Goal: Task Accomplishment & Management: Use online tool/utility

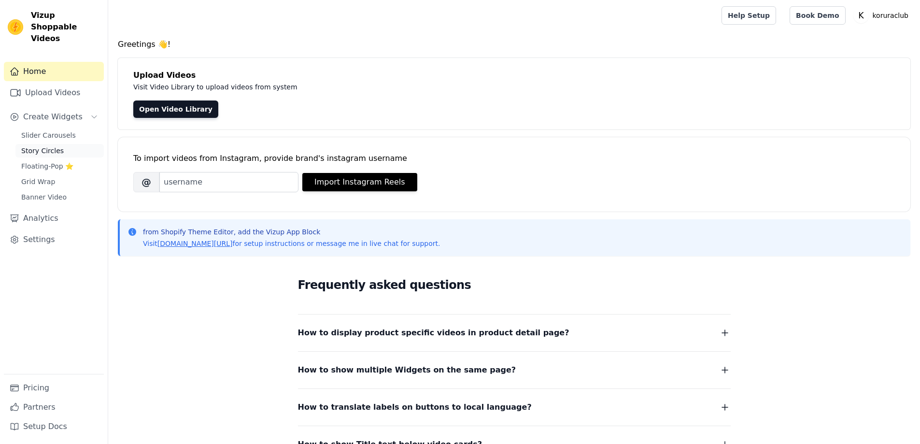
click at [54, 146] on span "Story Circles" at bounding box center [42, 151] width 43 height 10
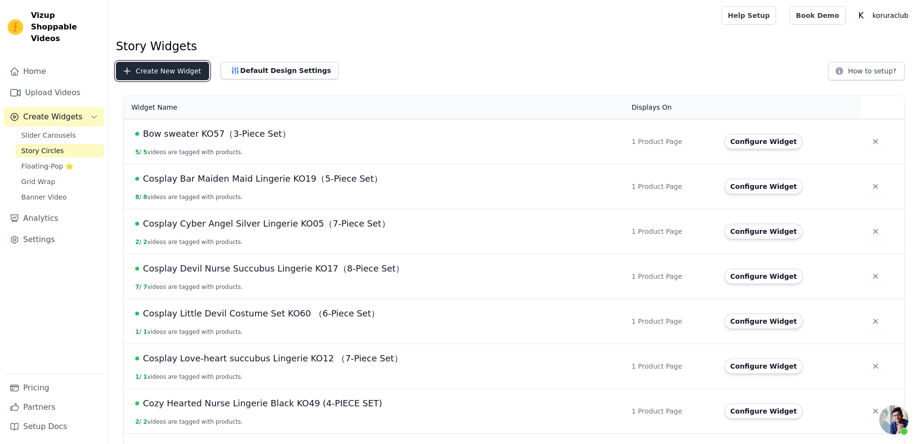
click at [156, 71] on button "Create New Widget" at bounding box center [162, 71] width 93 height 18
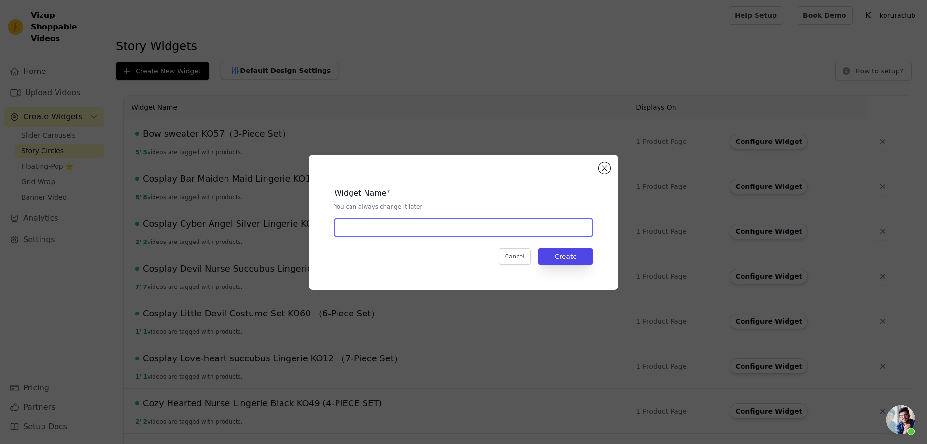
click at [414, 224] on input "text" at bounding box center [463, 227] width 259 height 18
paste input "Love Angel Swimsuit KO62"
type input "Love Angel Swimsuit KO62"
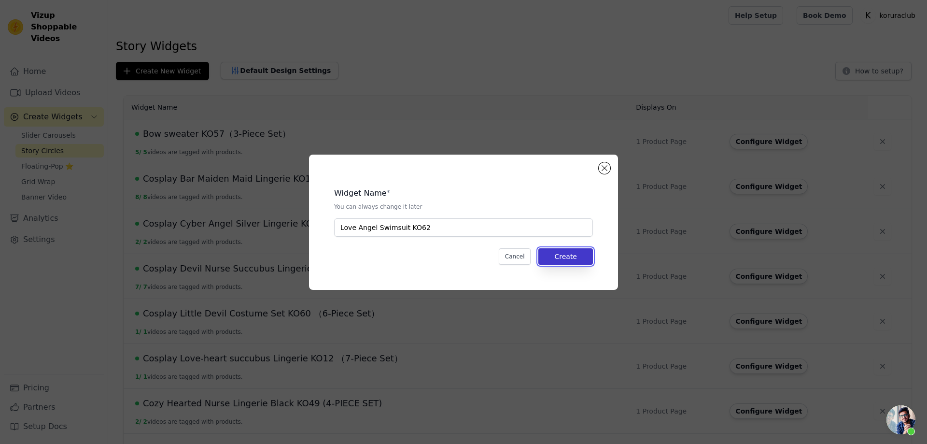
click at [555, 257] on button "Create" at bounding box center [566, 256] width 55 height 16
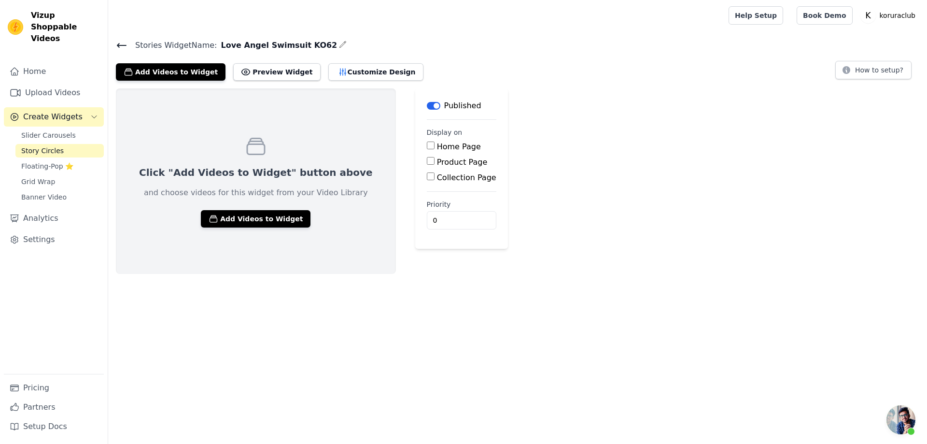
click at [46, 146] on span "Story Circles" at bounding box center [42, 151] width 43 height 10
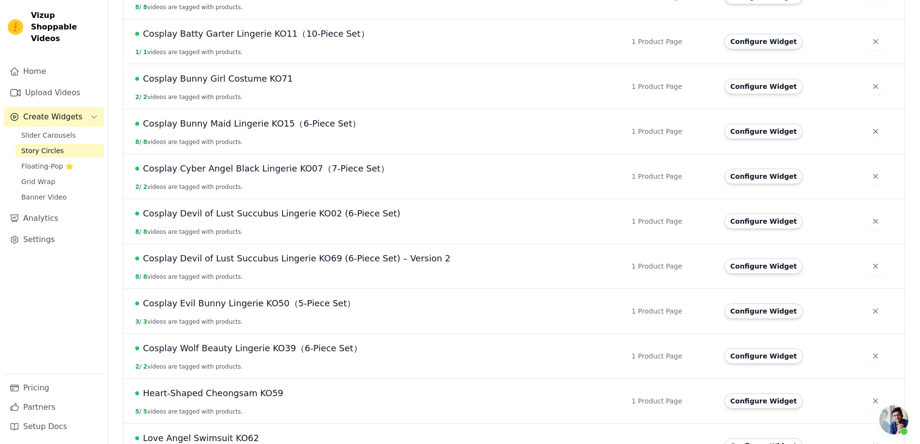
scroll to position [712, 0]
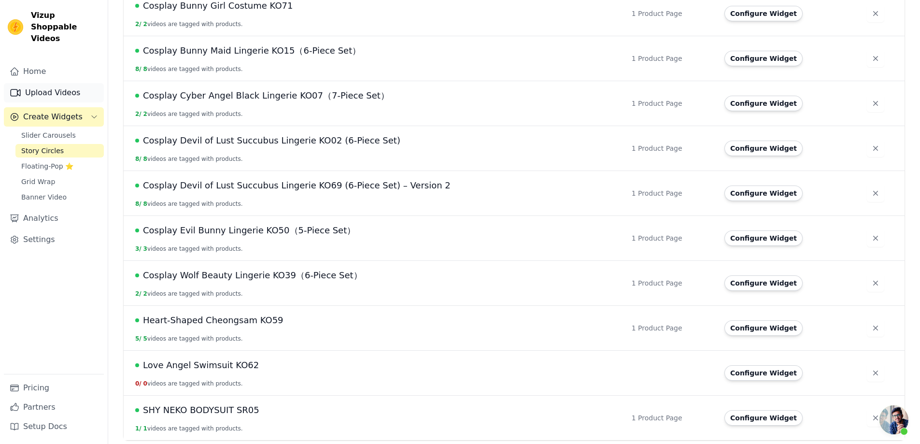
click at [57, 83] on link "Upload Videos" at bounding box center [54, 92] width 100 height 19
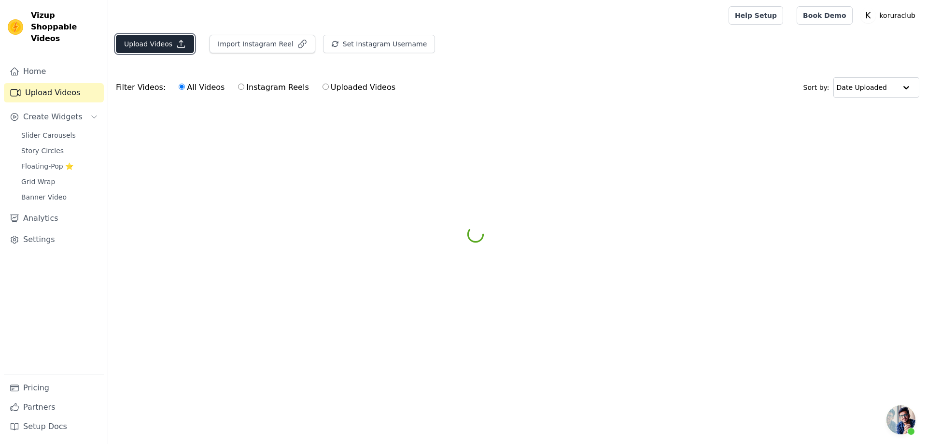
click at [153, 47] on button "Upload Videos" at bounding box center [155, 44] width 78 height 18
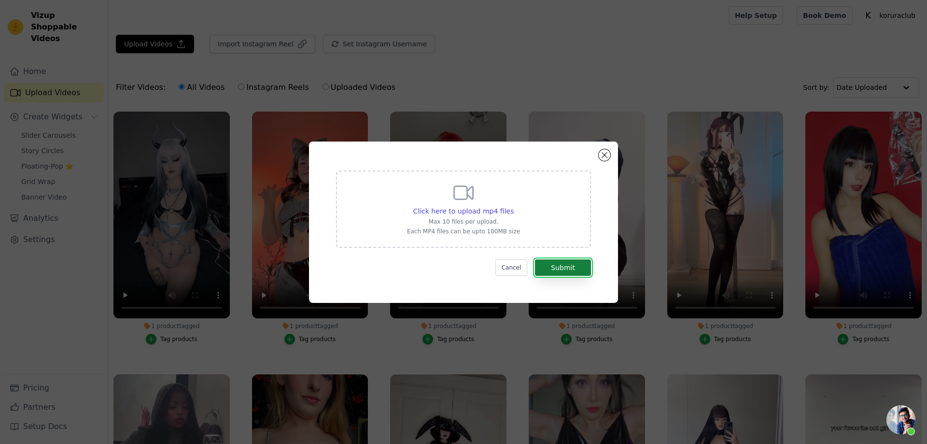
click at [559, 264] on button "Submit" at bounding box center [563, 267] width 56 height 16
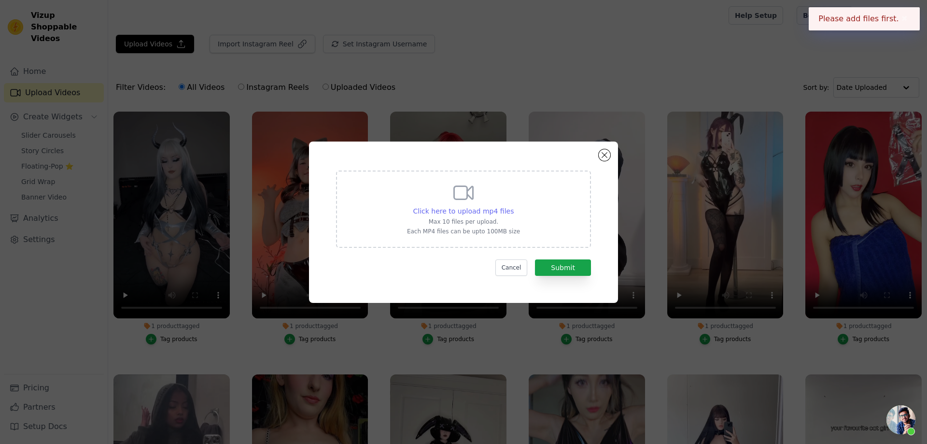
click at [467, 209] on span "Click here to upload mp4 files" at bounding box center [463, 211] width 101 height 8
click at [513, 206] on input "Click here to upload mp4 files Max 10 files per upload. Each MP4 files can be u…" at bounding box center [513, 206] width 0 height 0
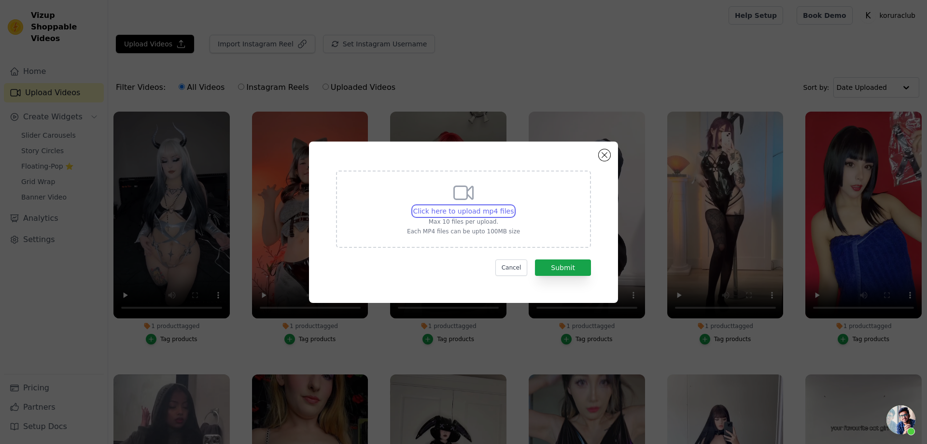
type input "C:\fakepath\[DOMAIN_NAME]_AQNV3LWAAMYh0QfKK6nMIjBYsfWs_RCJs_gjk2KAJMSk8XqaOfsqk…"
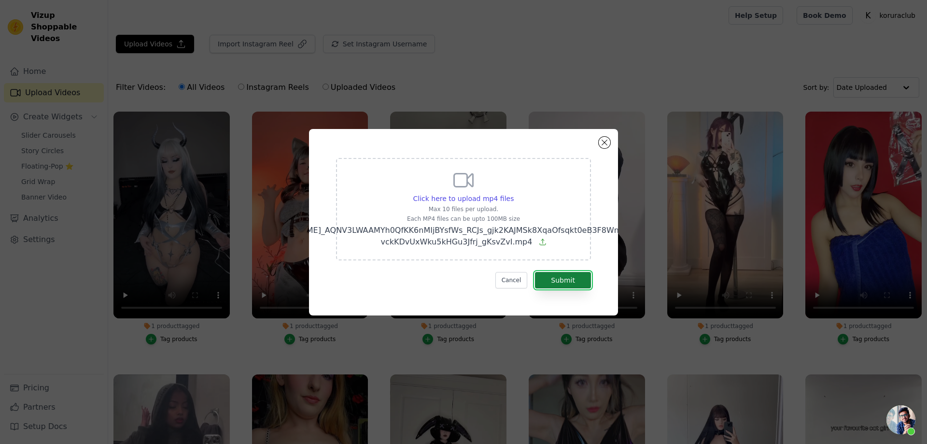
click at [563, 278] on button "Submit" at bounding box center [563, 280] width 56 height 16
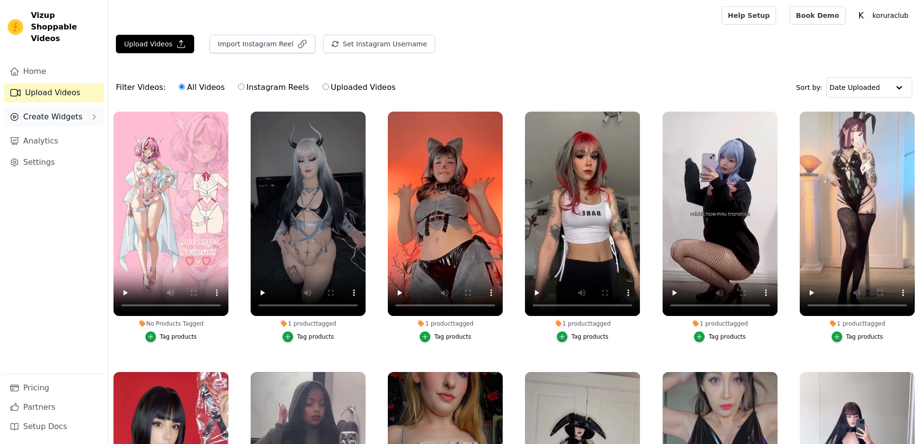
click at [46, 112] on button "Create Widgets" at bounding box center [54, 116] width 100 height 19
click at [40, 146] on span "Story Circles" at bounding box center [42, 151] width 43 height 10
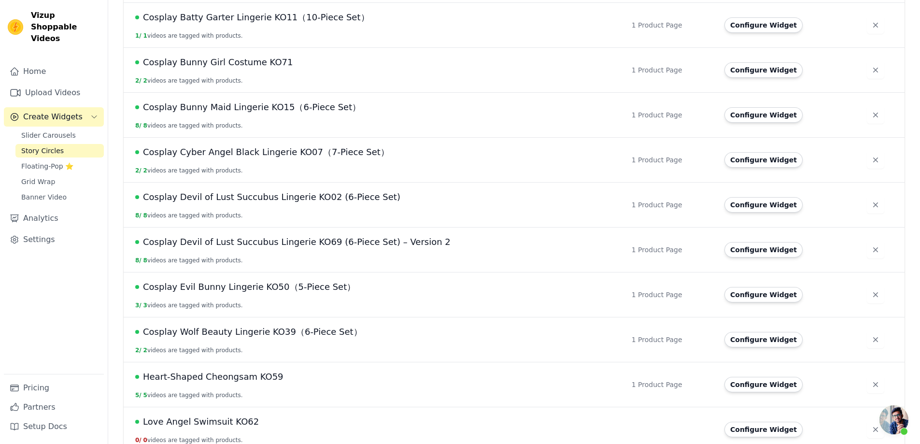
scroll to position [712, 0]
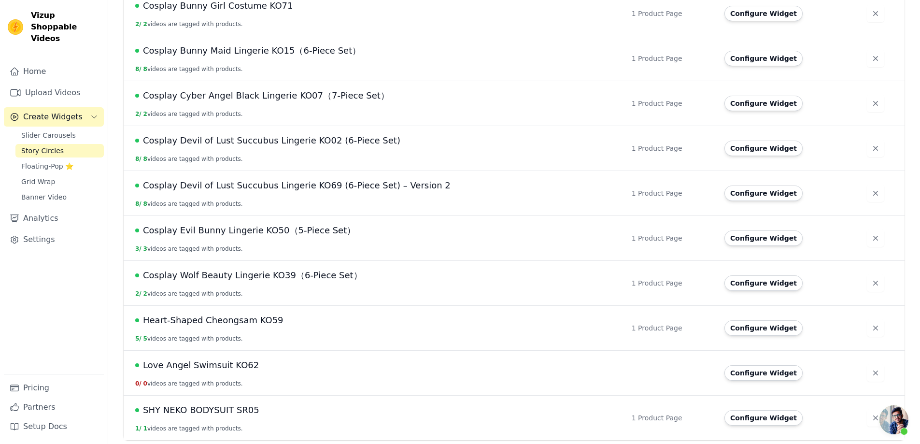
click at [236, 367] on span "Love Angel Swimsuit KO62" at bounding box center [201, 365] width 116 height 14
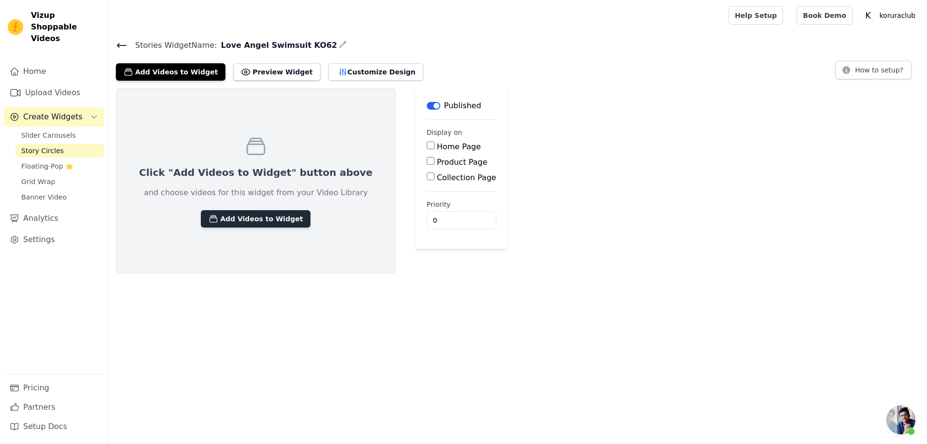
click at [261, 216] on button "Add Videos to Widget" at bounding box center [256, 218] width 110 height 17
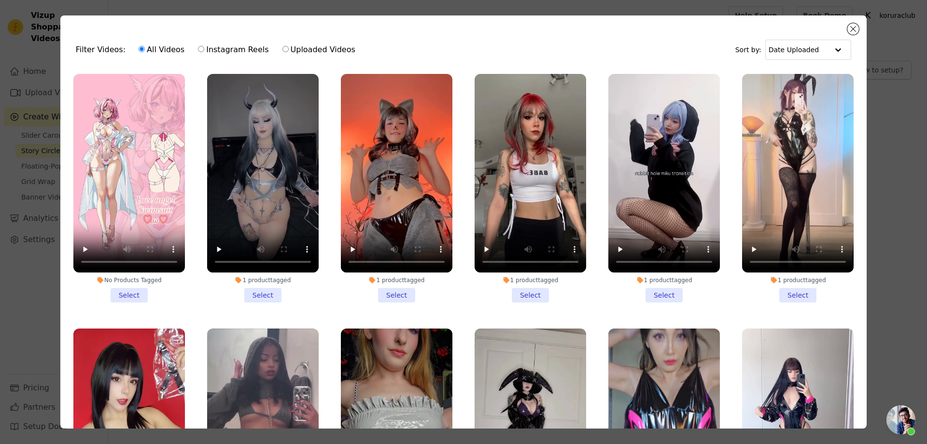
click at [135, 288] on li "No Products Tagged Select" at bounding box center [129, 188] width 112 height 228
click at [0, 0] on input "No Products Tagged Select" at bounding box center [0, 0] width 0 height 0
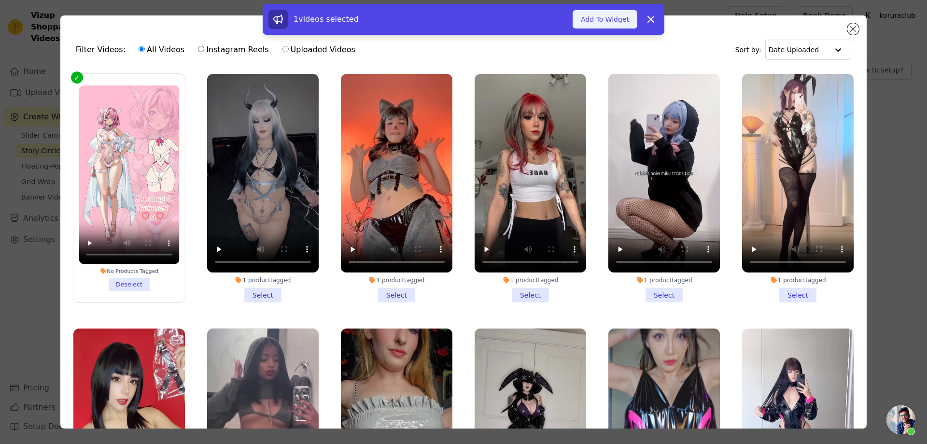
click at [610, 24] on button "Add To Widget" at bounding box center [605, 19] width 65 height 18
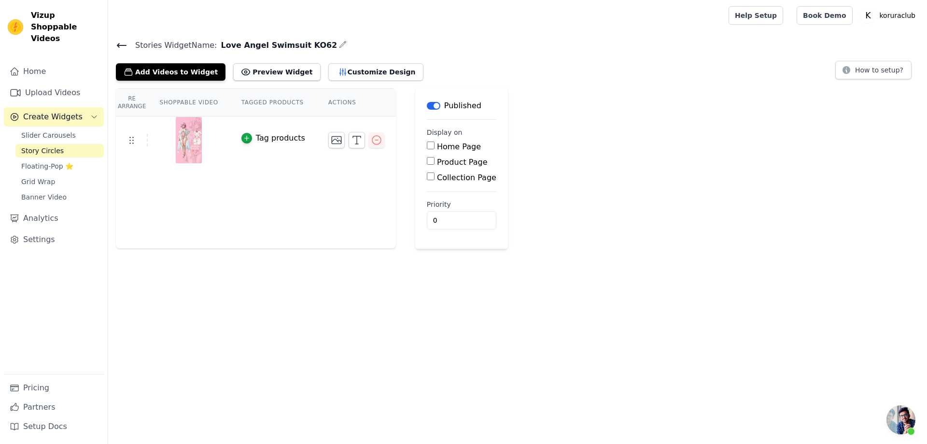
click at [269, 140] on div "Tag products" at bounding box center [280, 138] width 49 height 12
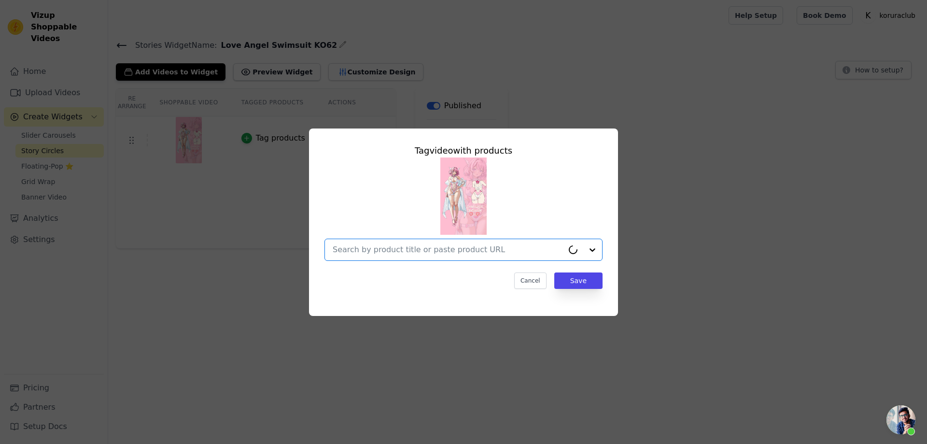
click at [489, 251] on input "text" at bounding box center [448, 250] width 231 height 12
paste input "Love Angel Swimsuit KO62"
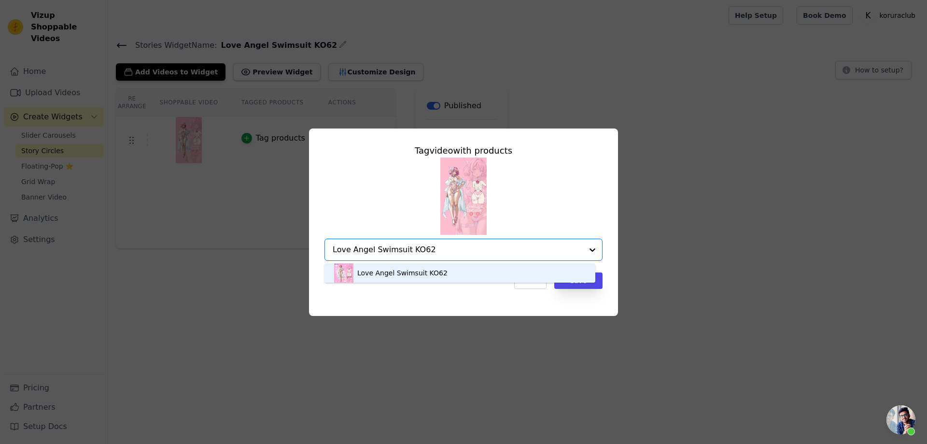
click at [442, 247] on input "Love Angel Swimsuit KO62" at bounding box center [458, 250] width 250 height 12
type input "Love Angel Swimsuit KO62"
click at [593, 249] on div at bounding box center [592, 249] width 19 height 21
click at [449, 246] on input "text" at bounding box center [448, 250] width 231 height 12
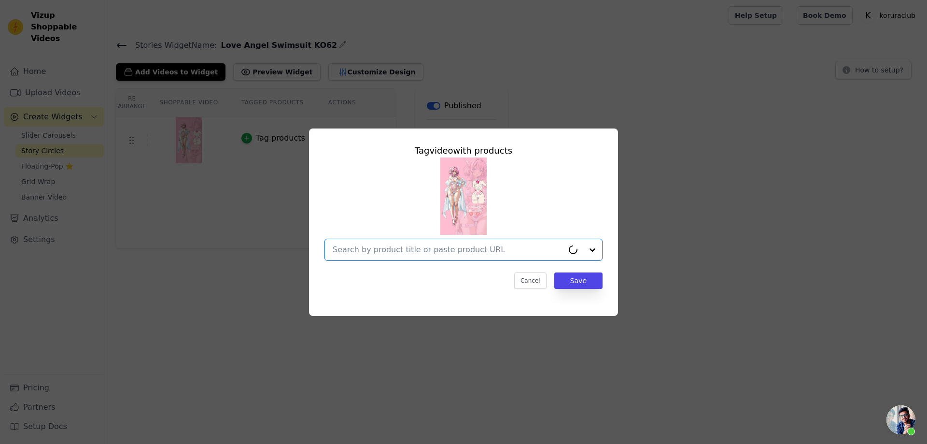
paste input "Love Angel Swimsuit KO62"
type input "Love Angel Swimsuit KO62"
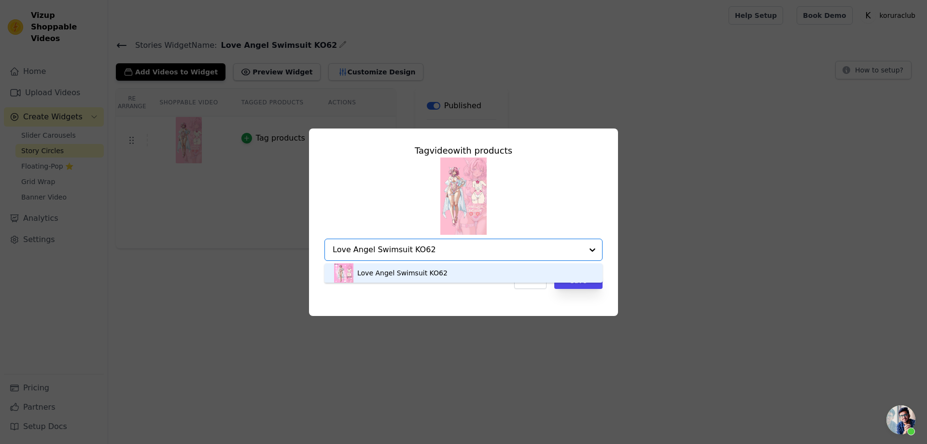
click at [424, 277] on div "Love Angel Swimsuit KO62" at bounding box center [402, 273] width 90 height 10
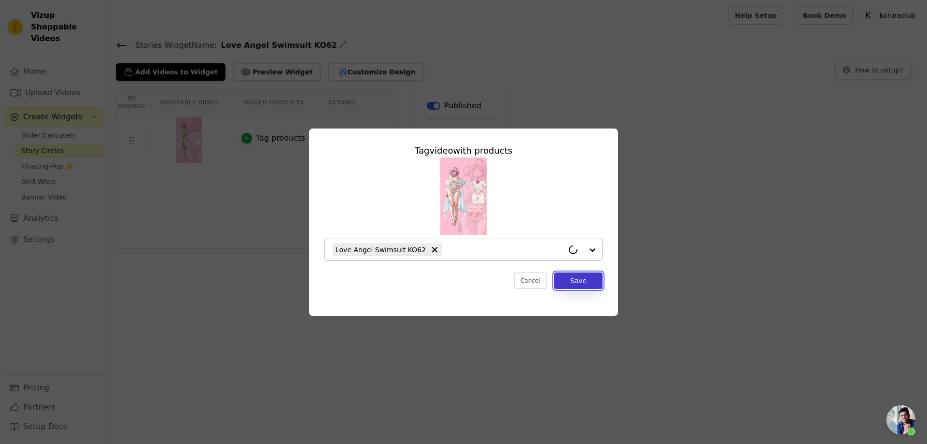
click at [585, 277] on button "Save" at bounding box center [578, 280] width 48 height 16
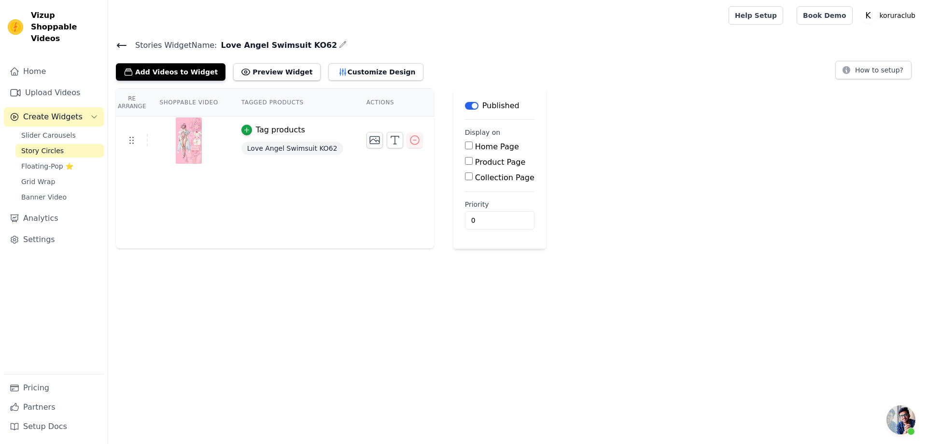
click at [465, 159] on input "Product Page" at bounding box center [469, 161] width 8 height 8
checkbox input "true"
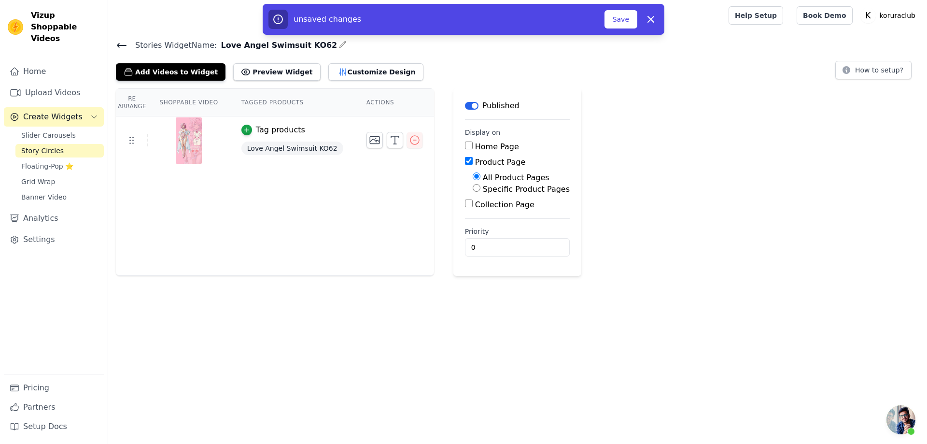
click at [473, 191] on input "Specific Product Pages" at bounding box center [477, 188] width 8 height 8
radio input "true"
click at [493, 213] on button "Select Products" at bounding box center [505, 211] width 65 height 16
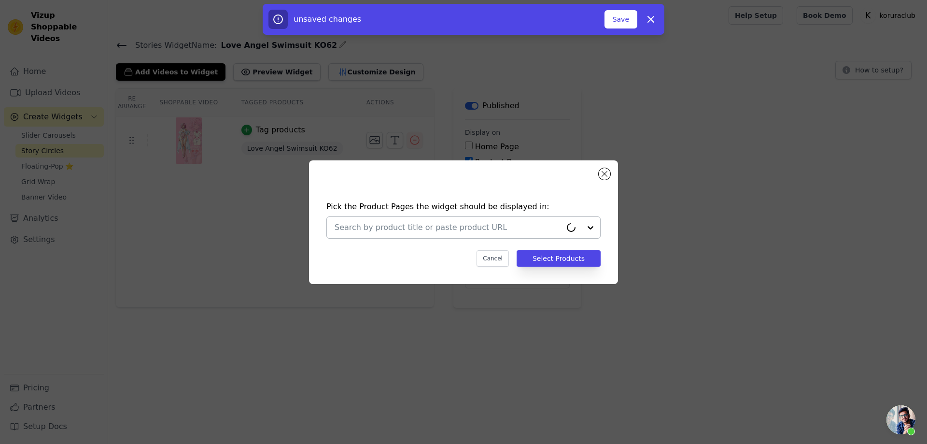
click at [492, 226] on input "text" at bounding box center [448, 228] width 227 height 12
paste input "Love Angel Swimsuit KO62"
type input "Love Angel Swimsuit KO62"
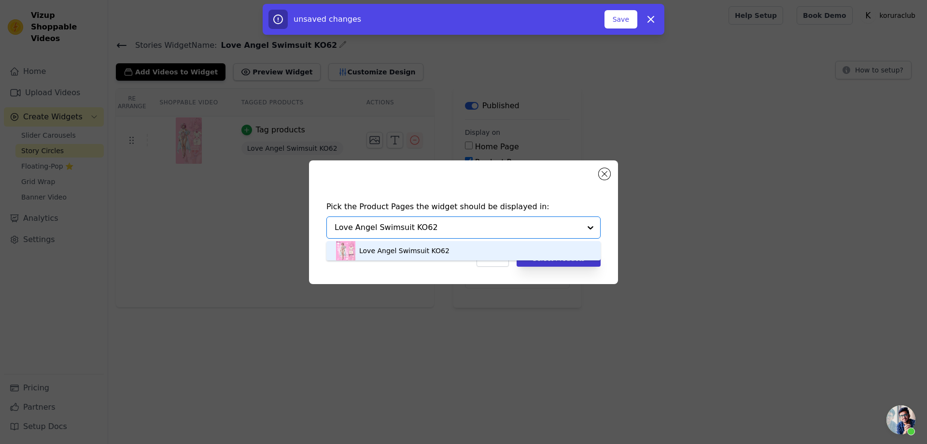
drag, startPoint x: 450, startPoint y: 252, endPoint x: 544, endPoint y: 252, distance: 94.7
click at [450, 252] on div "Love Angel Swimsuit KO62" at bounding box center [463, 250] width 255 height 19
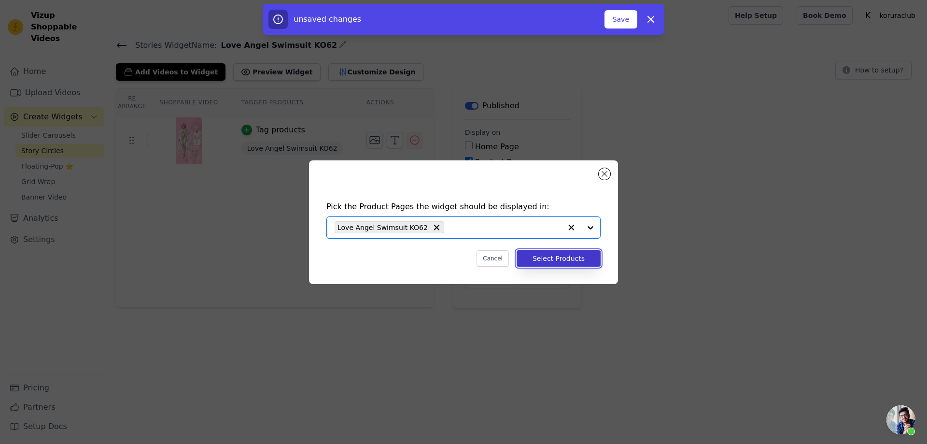
click at [561, 255] on button "Select Products" at bounding box center [559, 258] width 84 height 16
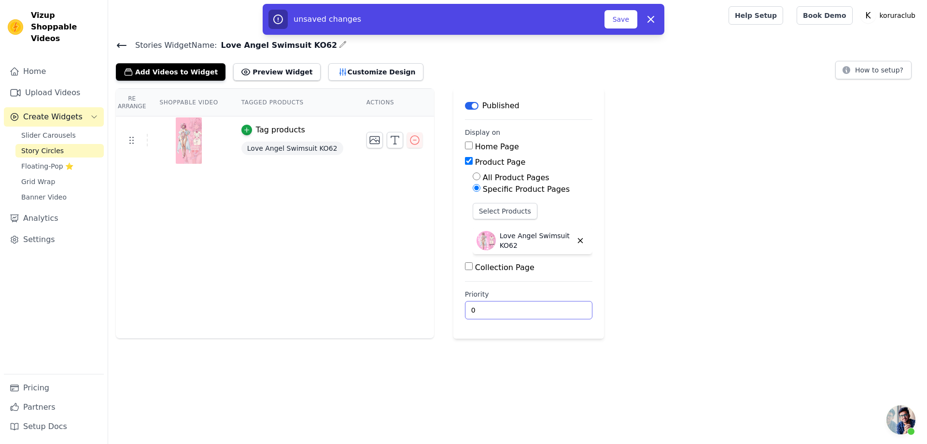
click at [480, 312] on input "0" at bounding box center [529, 310] width 128 height 18
drag, startPoint x: 472, startPoint y: 310, endPoint x: 450, endPoint y: 305, distance: 23.2
click at [454, 305] on main "Label Published Display on Home Page Product Page All Product Pages Specific Pr…" at bounding box center [529, 213] width 151 height 250
type input "1"
click at [711, 233] on div "Re Arrange Shoppable Video Tagged Products Actions Tag products Love Angel Swim…" at bounding box center [517, 213] width 819 height 250
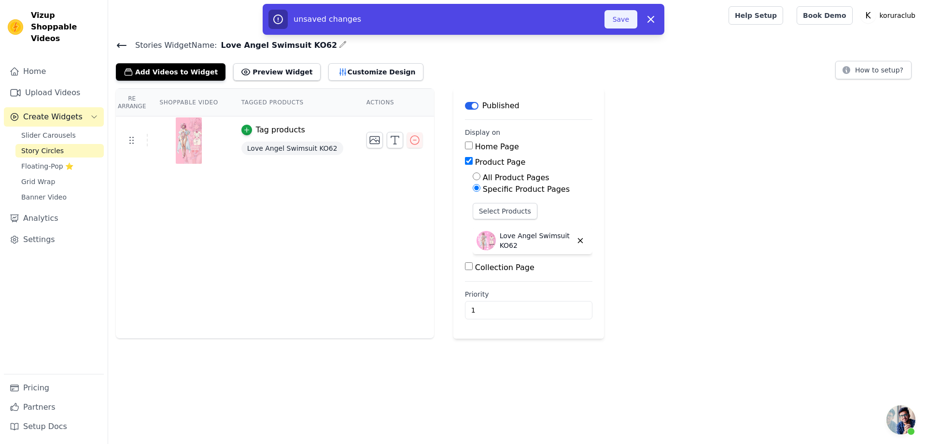
click at [621, 24] on button "Save" at bounding box center [621, 19] width 33 height 18
click at [623, 21] on button "Save" at bounding box center [621, 19] width 33 height 18
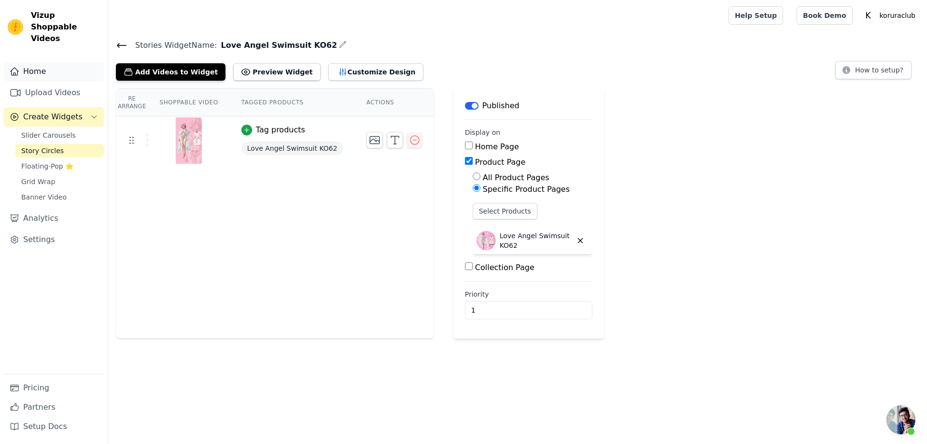
click at [40, 62] on link "Home" at bounding box center [54, 71] width 100 height 19
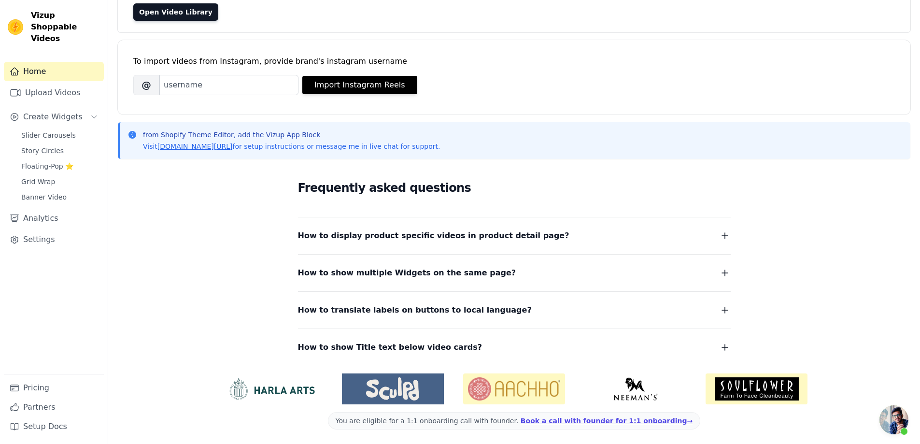
scroll to position [98, 0]
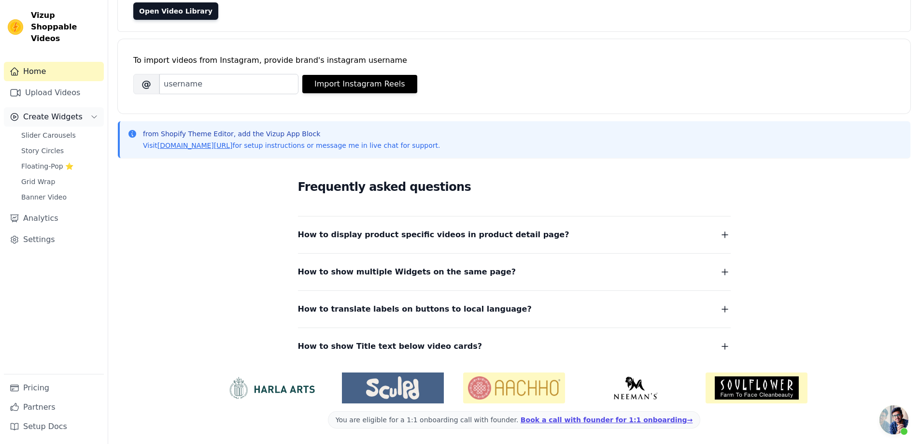
click at [36, 111] on span "Create Widgets" at bounding box center [52, 117] width 59 height 12
click at [51, 111] on span "Create Widgets" at bounding box center [52, 117] width 59 height 12
click at [53, 111] on span "Create Widgets" at bounding box center [52, 117] width 59 height 12
click at [52, 131] on link "Analytics" at bounding box center [54, 140] width 100 height 19
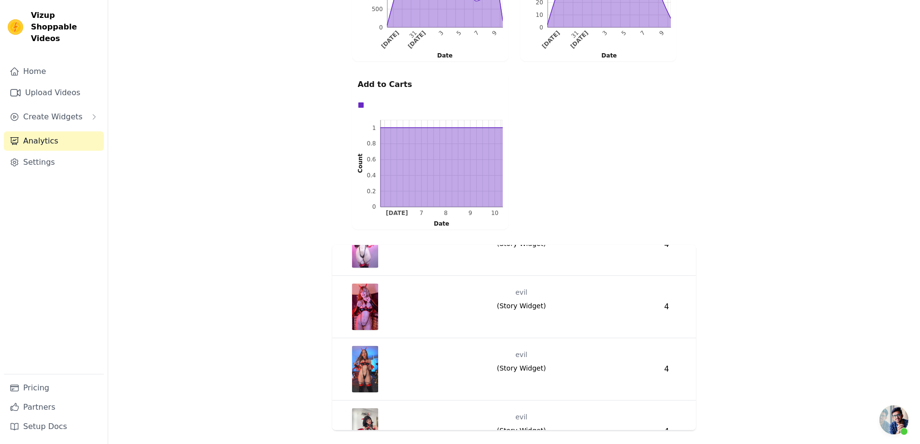
scroll to position [6190, 0]
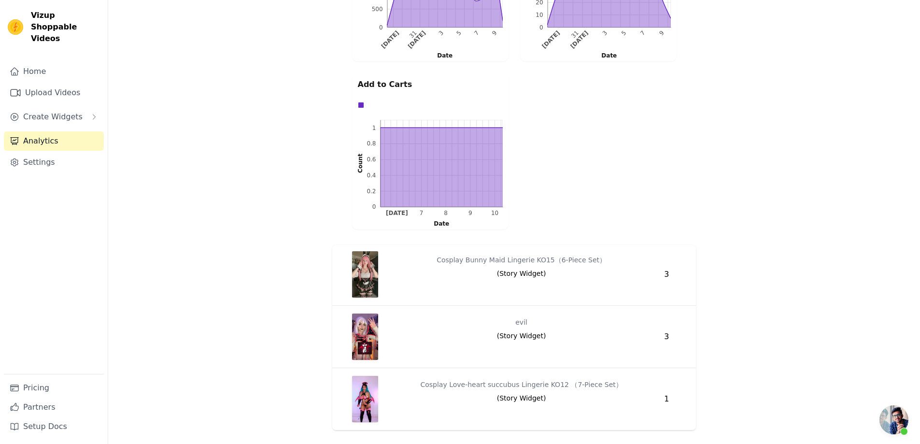
click at [755, 314] on div "Video Widget Views Chic Bunny Ear Hoodie Bodysuit for sale ( Story Widget ) 810…" at bounding box center [514, 337] width 812 height 193
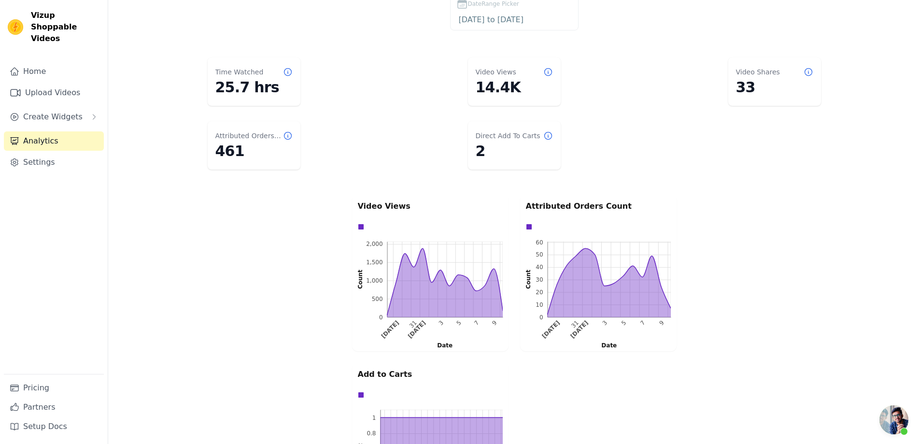
scroll to position [0, 0]
